Goal: Complete application form: Complete application form

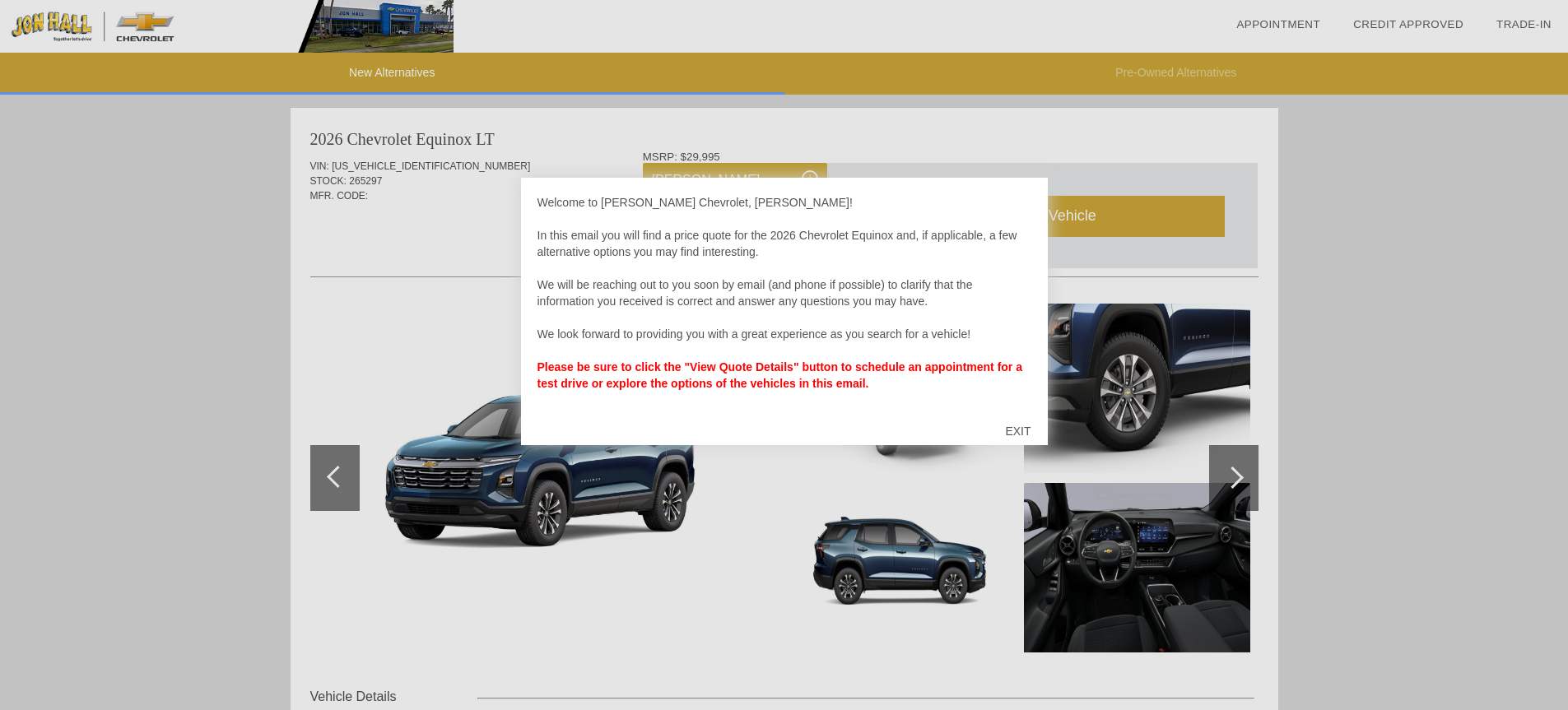
click at [1021, 428] on div "EXIT" at bounding box center [1018, 431] width 59 height 49
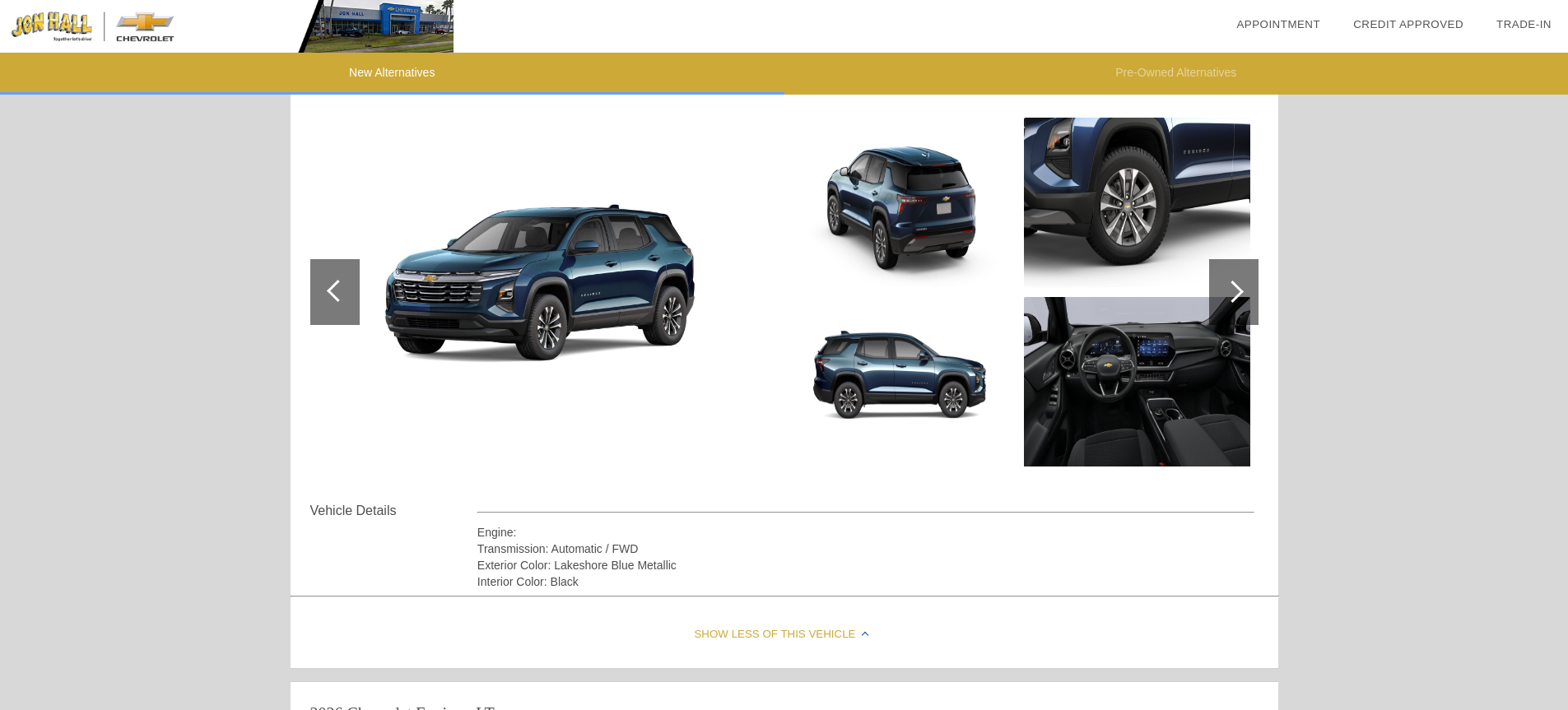
scroll to position [208, 0]
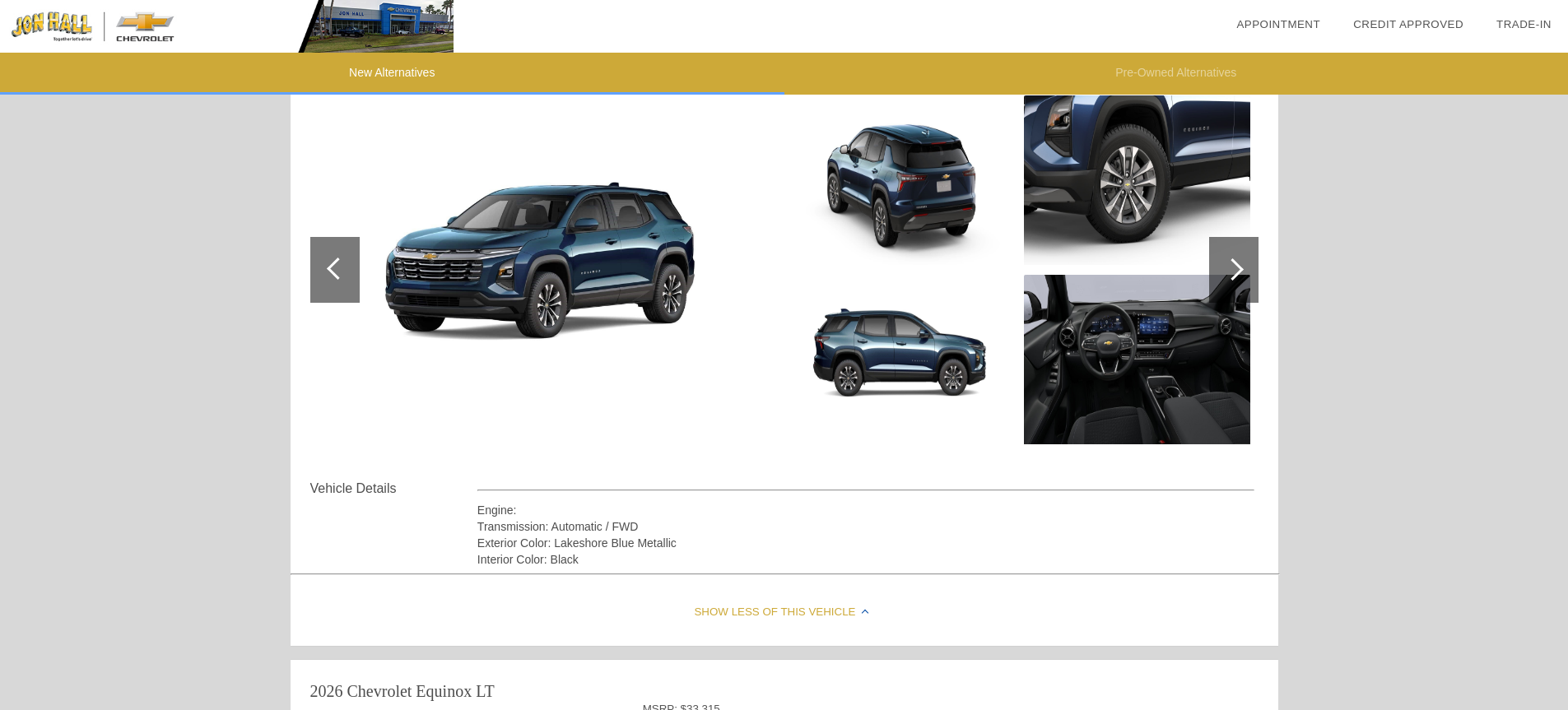
click at [574, 541] on div "Exterior Color: Lakeshore Blue Metallic" at bounding box center [866, 542] width 778 height 16
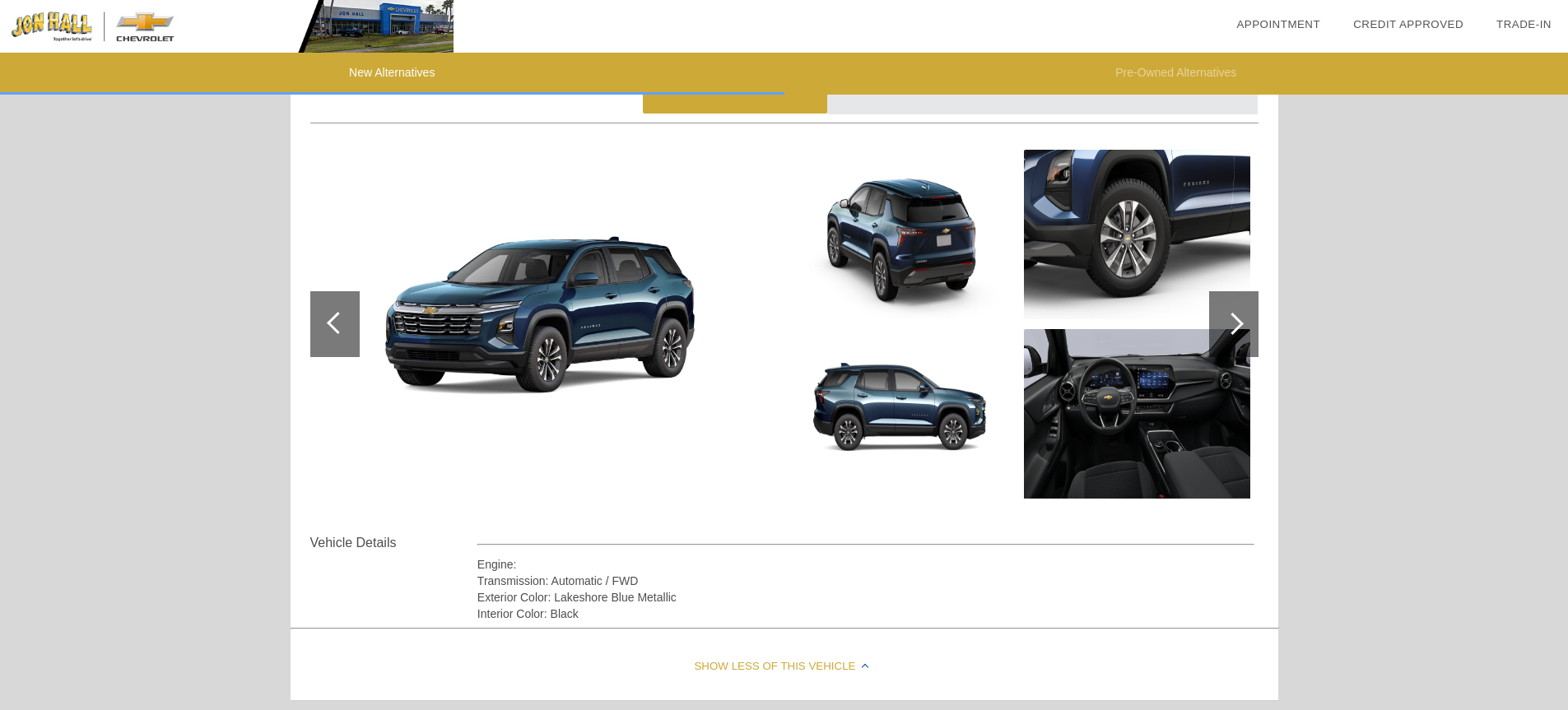
scroll to position [0, 0]
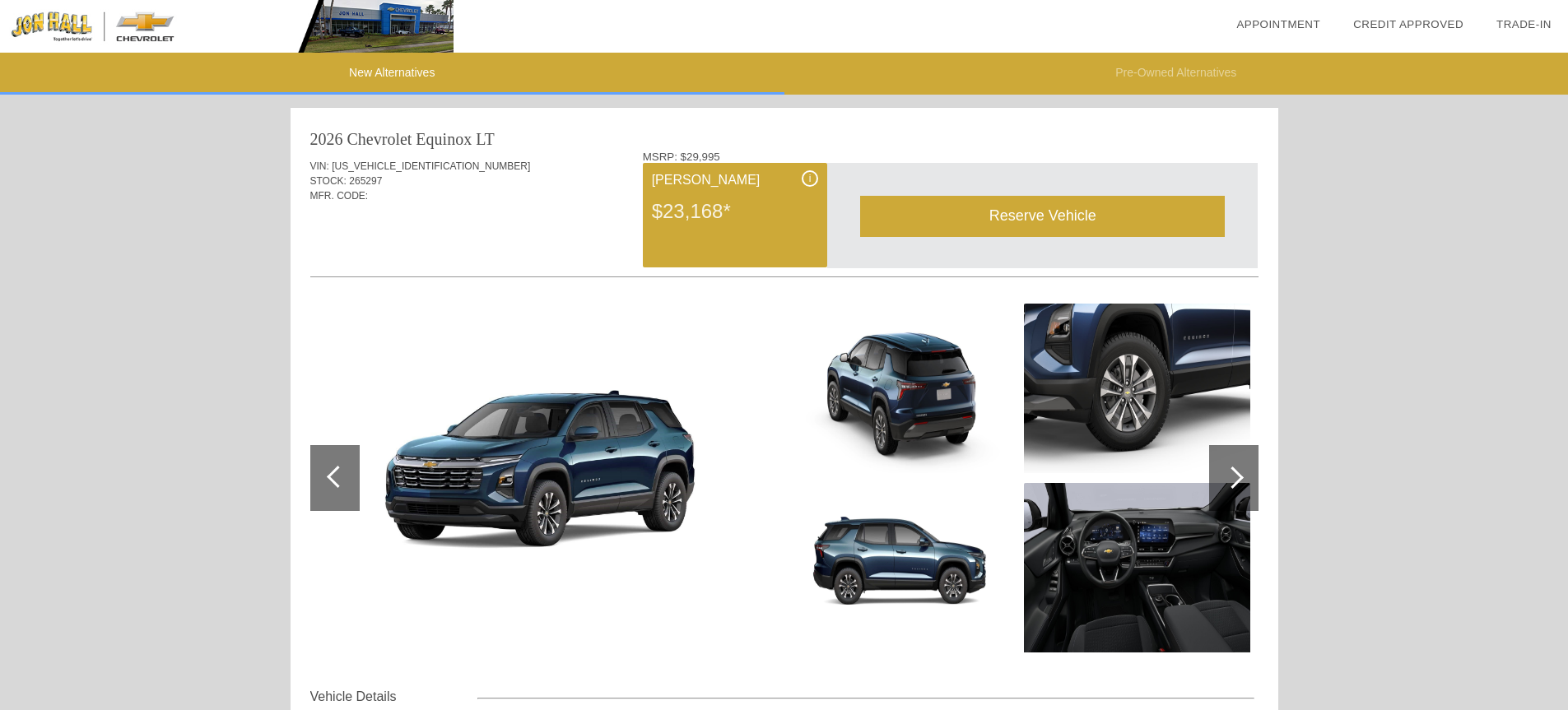
click at [1524, 21] on link "Trade-In" at bounding box center [1524, 24] width 55 height 12
click at [1231, 468] on div at bounding box center [1232, 478] width 22 height 22
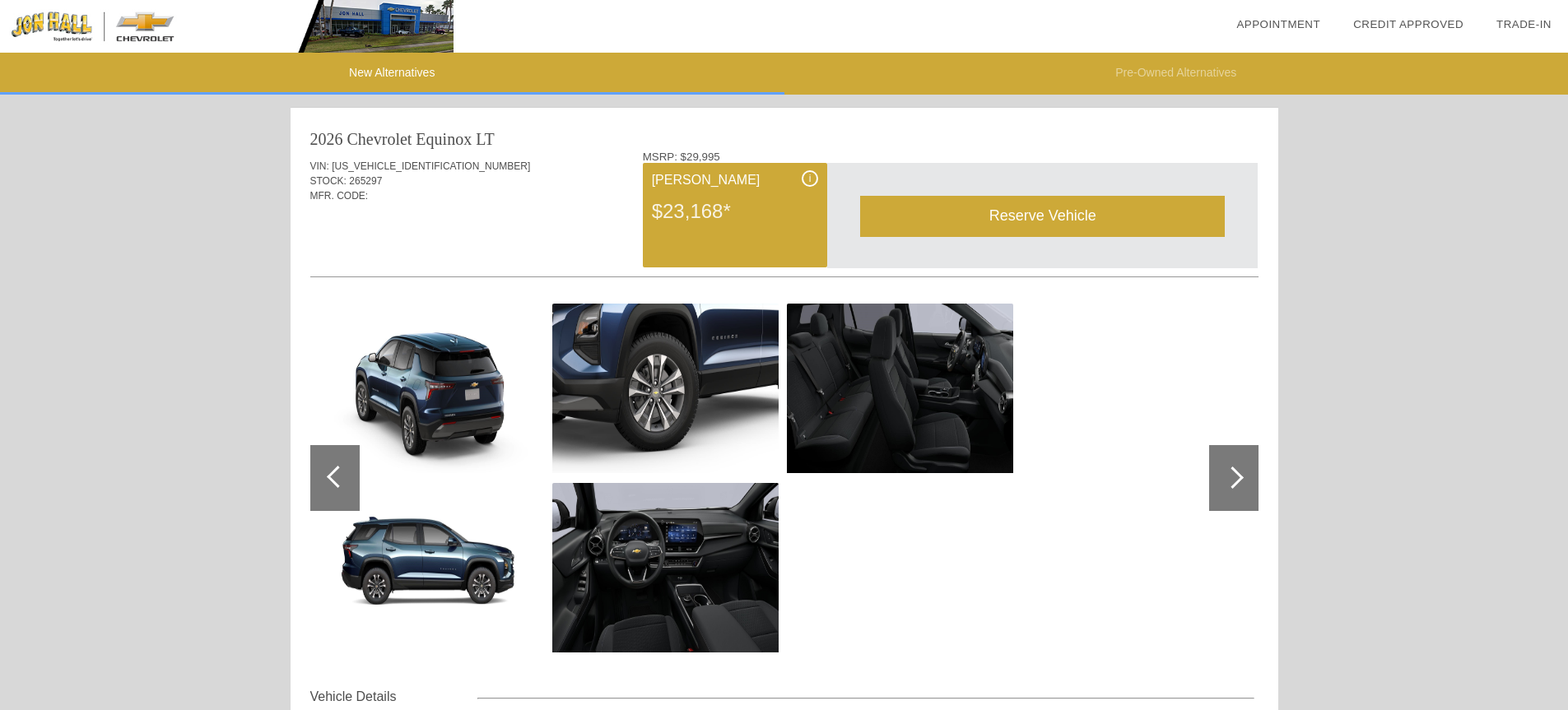
click at [1231, 468] on div at bounding box center [1232, 478] width 22 height 22
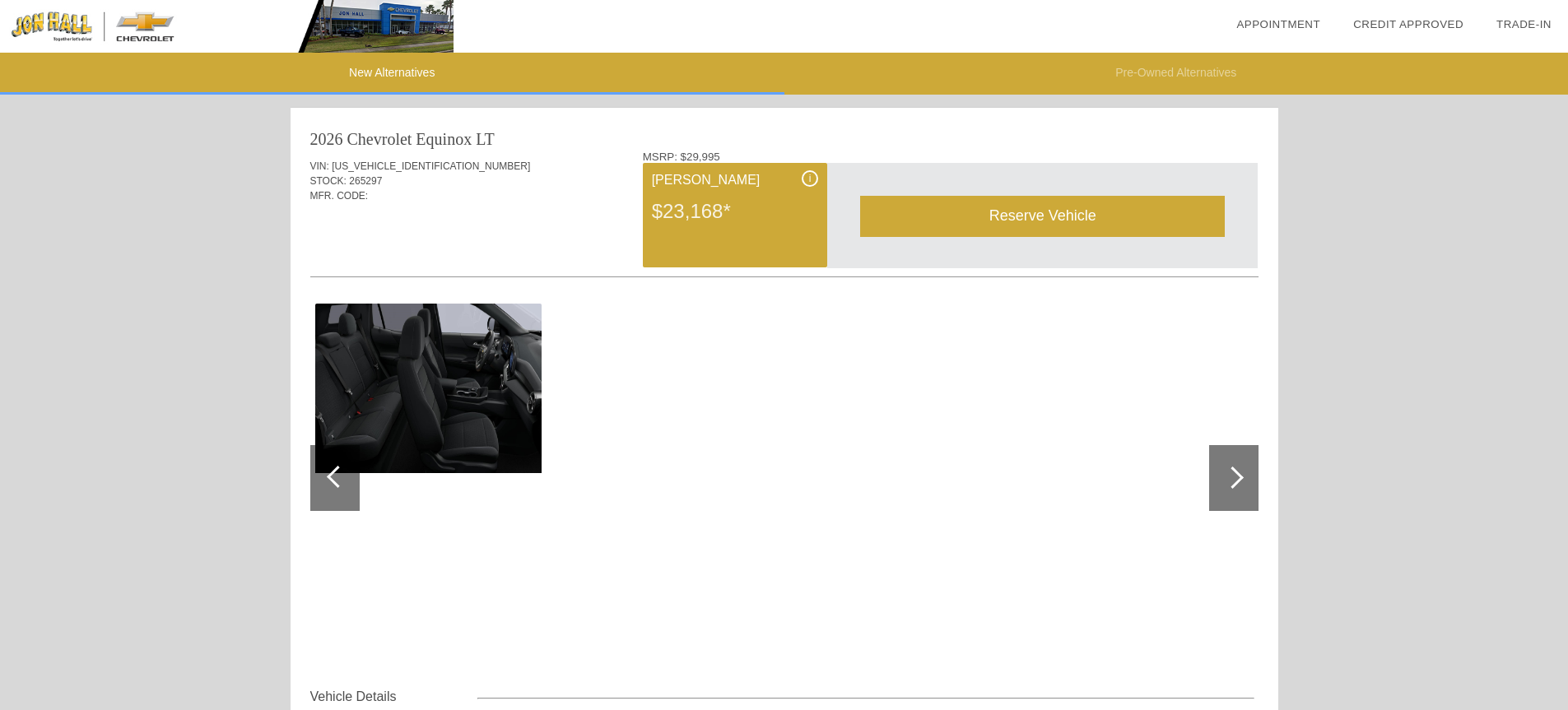
click at [1231, 483] on div at bounding box center [1232, 478] width 22 height 22
click at [1231, 474] on div at bounding box center [1232, 478] width 22 height 22
click at [329, 477] on div at bounding box center [338, 477] width 22 height 22
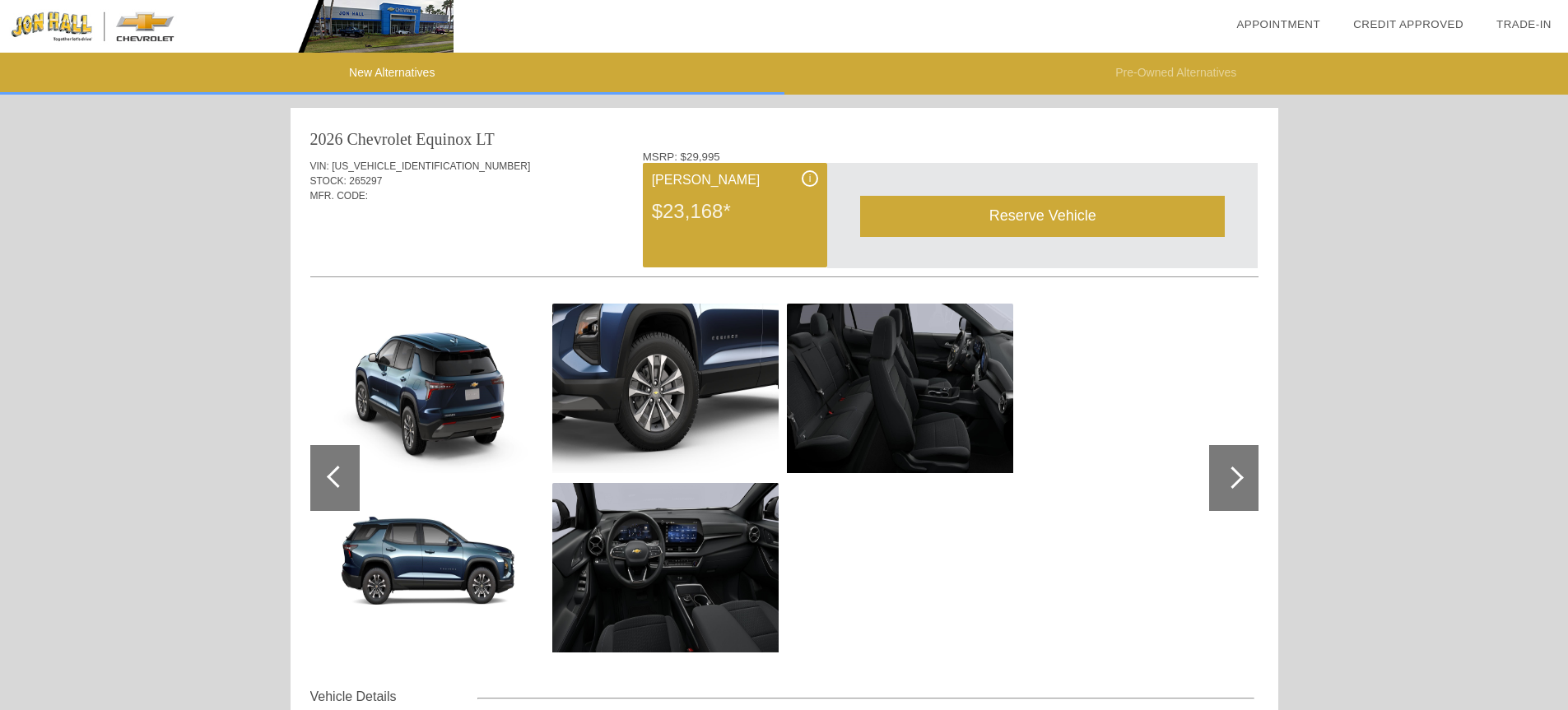
click at [1231, 472] on div at bounding box center [1232, 478] width 22 height 22
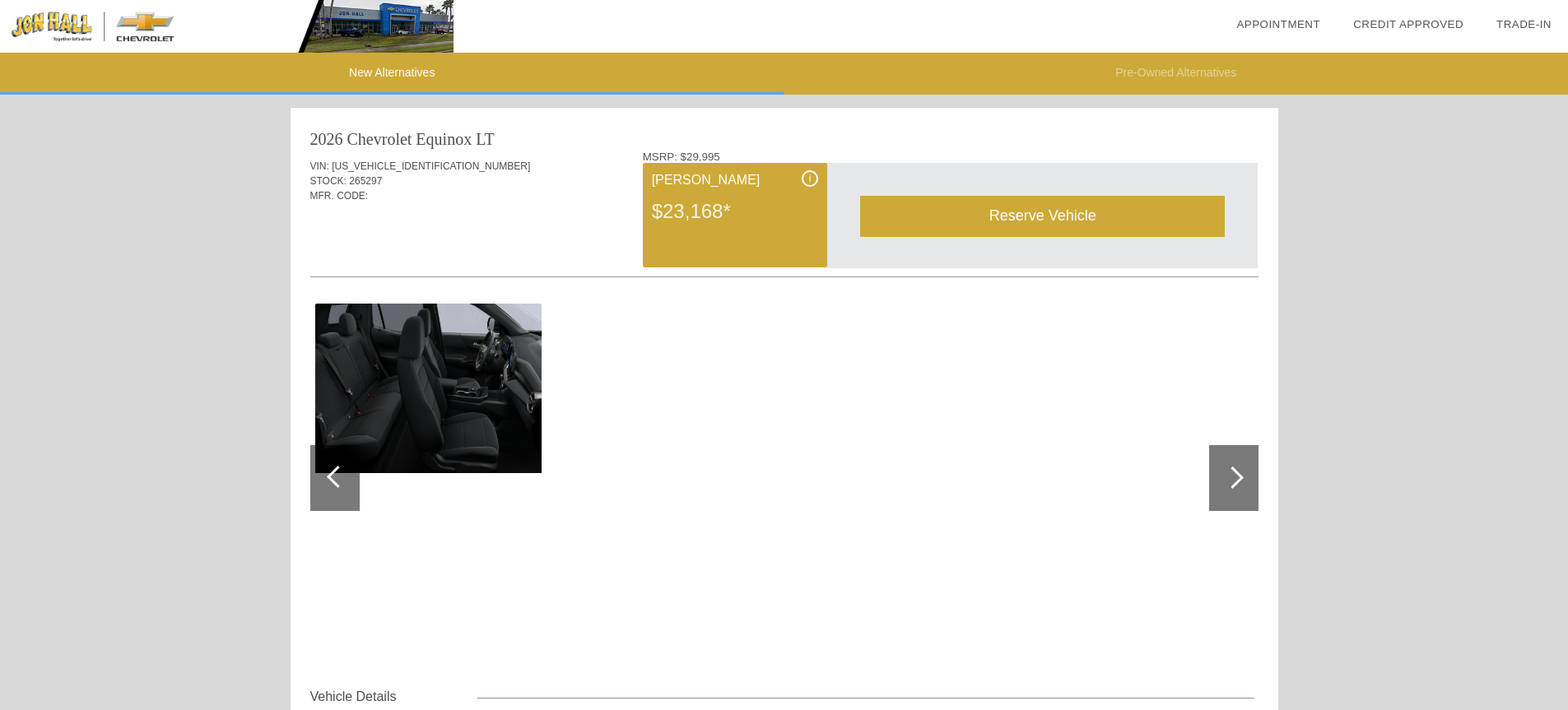
click at [344, 481] on div at bounding box center [338, 477] width 22 height 22
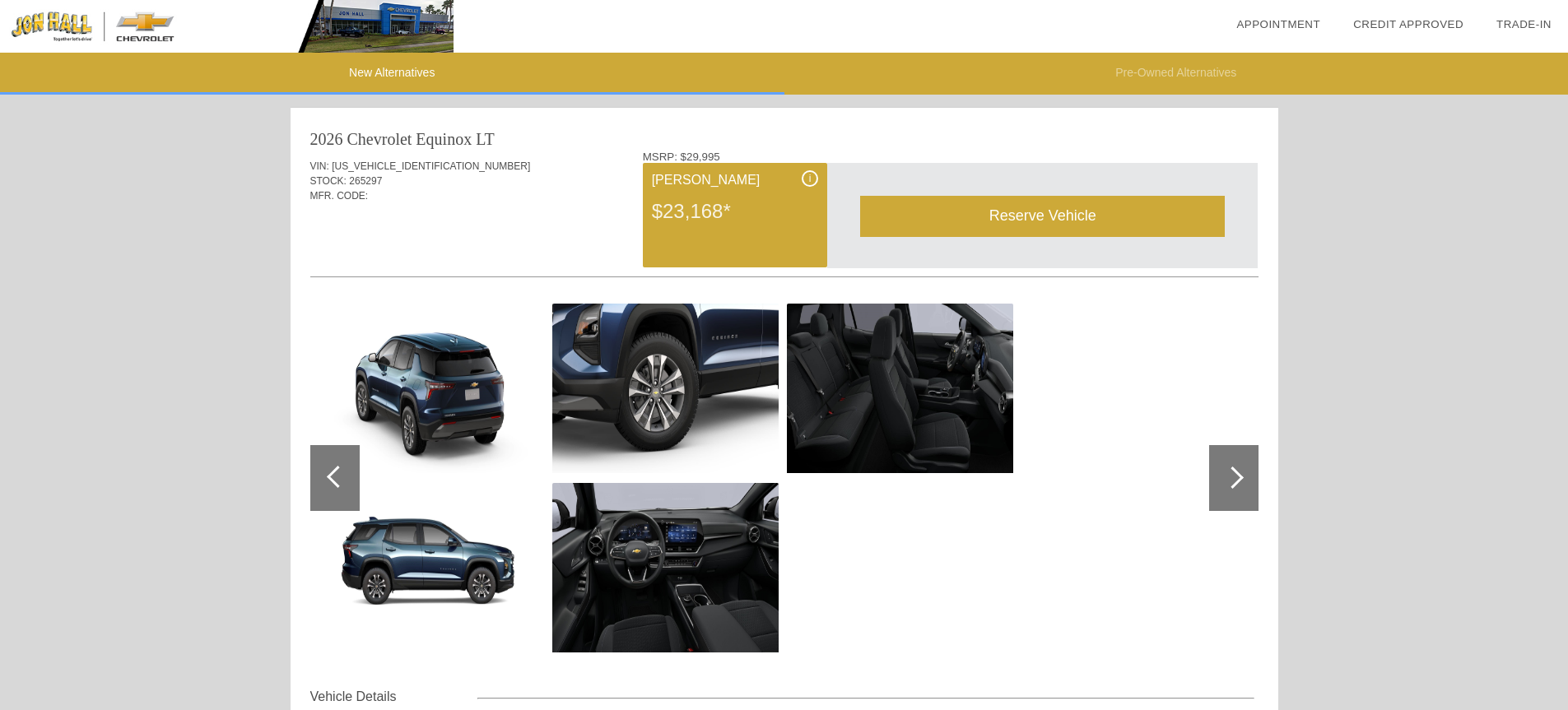
click at [324, 463] on div at bounding box center [334, 479] width 49 height 66
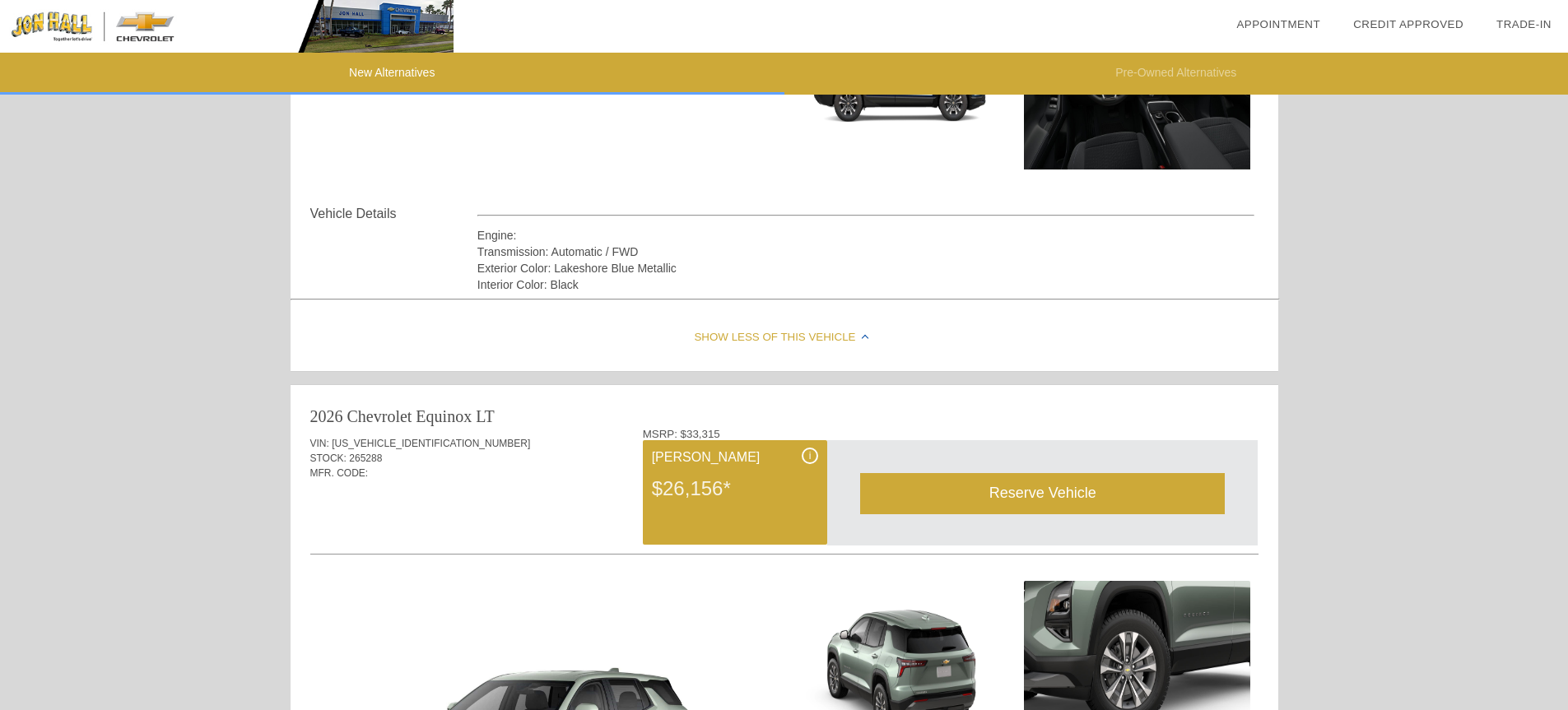
scroll to position [517, 0]
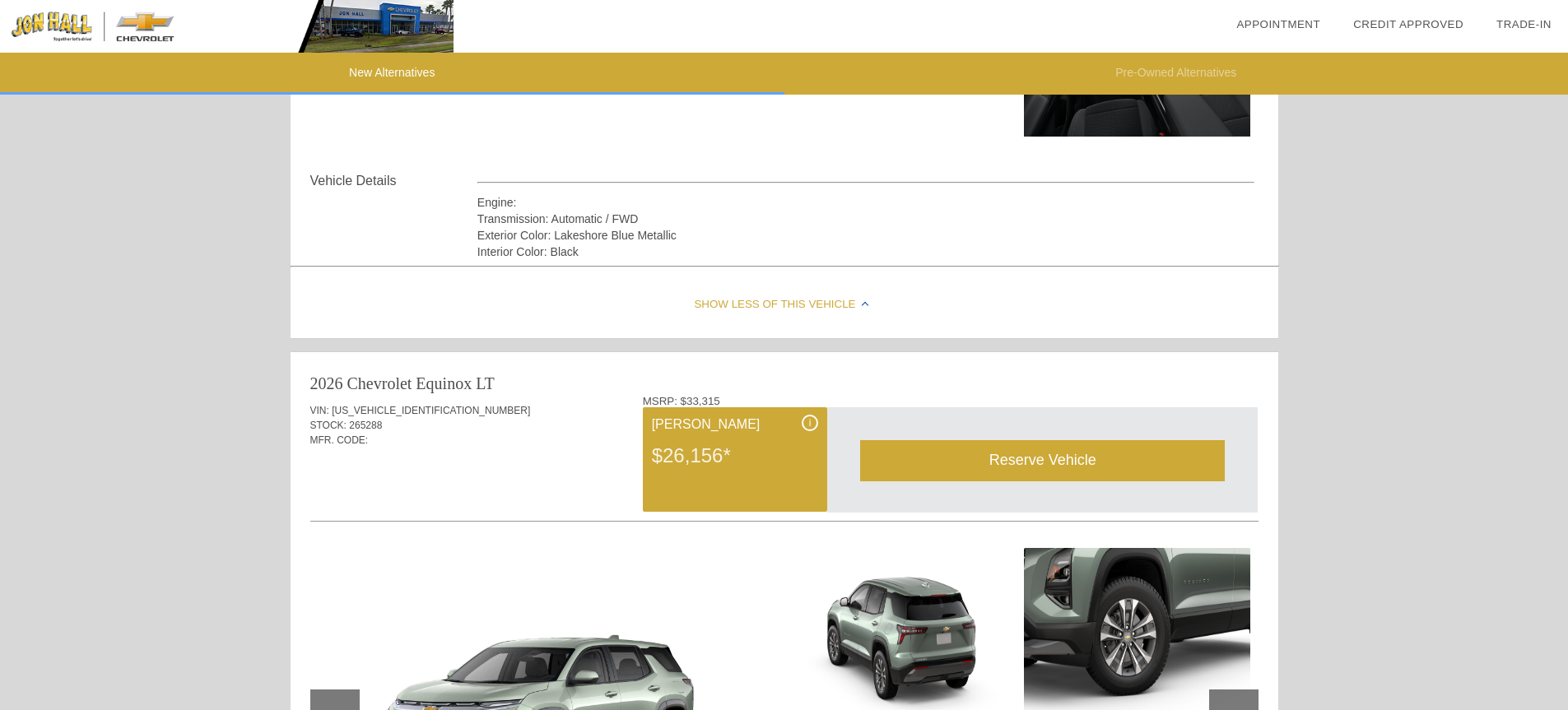
click at [1533, 22] on link "Trade-In" at bounding box center [1524, 24] width 55 height 12
